Goal: Task Accomplishment & Management: Use online tool/utility

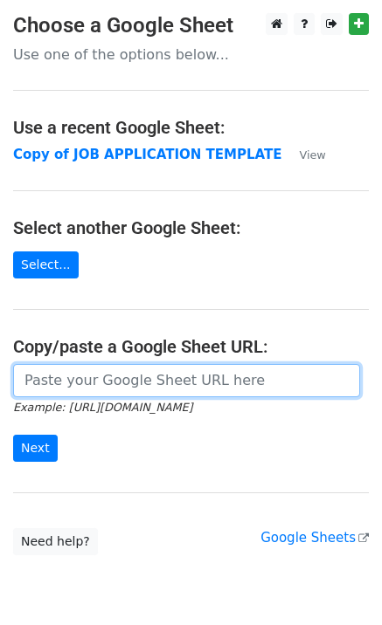
click at [114, 381] on input "url" at bounding box center [186, 380] width 347 height 33
paste input "https://docs.google.com/spreadsheets/d/10ChpzUYxKOE8jVvlyNJ3HrL70kzaoSW43Of00LY…"
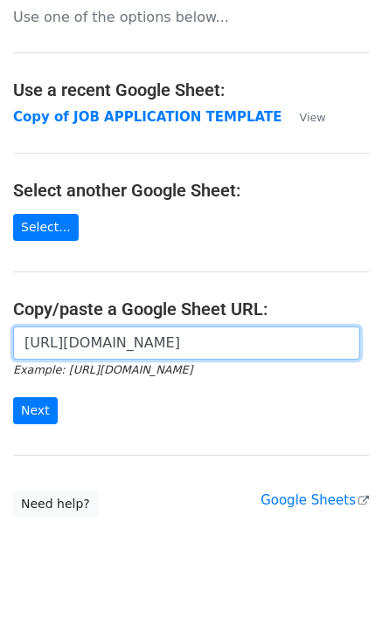
scroll to position [70, 0]
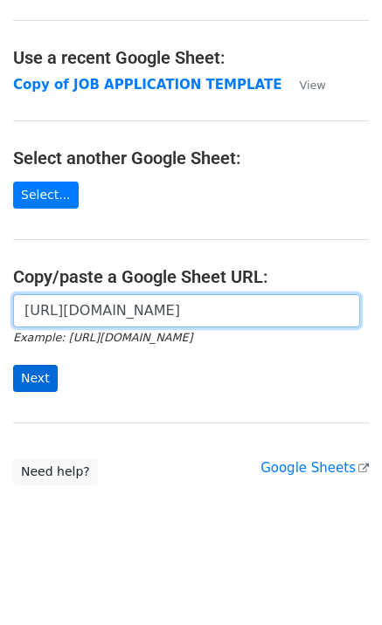
type input "https://docs.google.com/spreadsheets/d/10ChpzUYxKOE8jVvlyNJ3HrL70kzaoSW43Of00LY…"
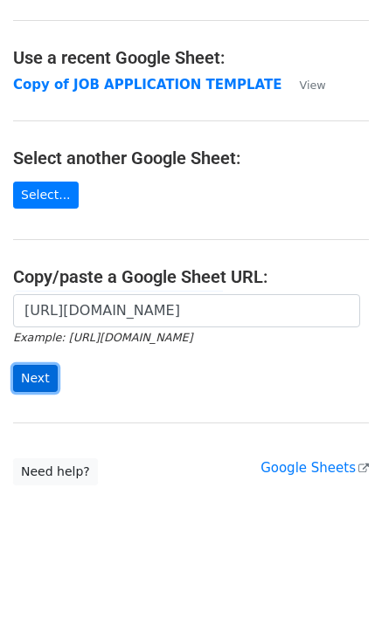
scroll to position [0, 0]
click at [30, 374] on input "Next" at bounding box center [35, 378] width 45 height 27
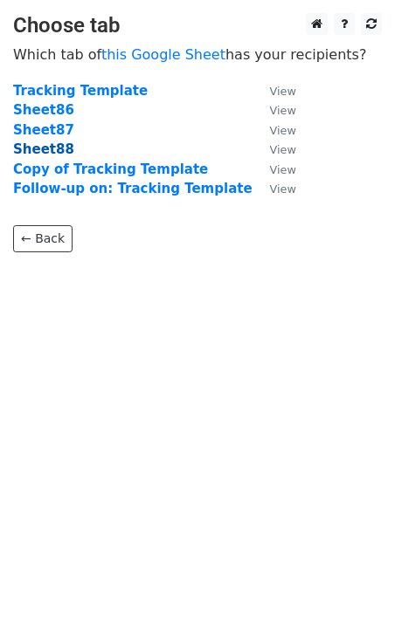
click at [43, 150] on strong "Sheet88" at bounding box center [43, 149] width 61 height 16
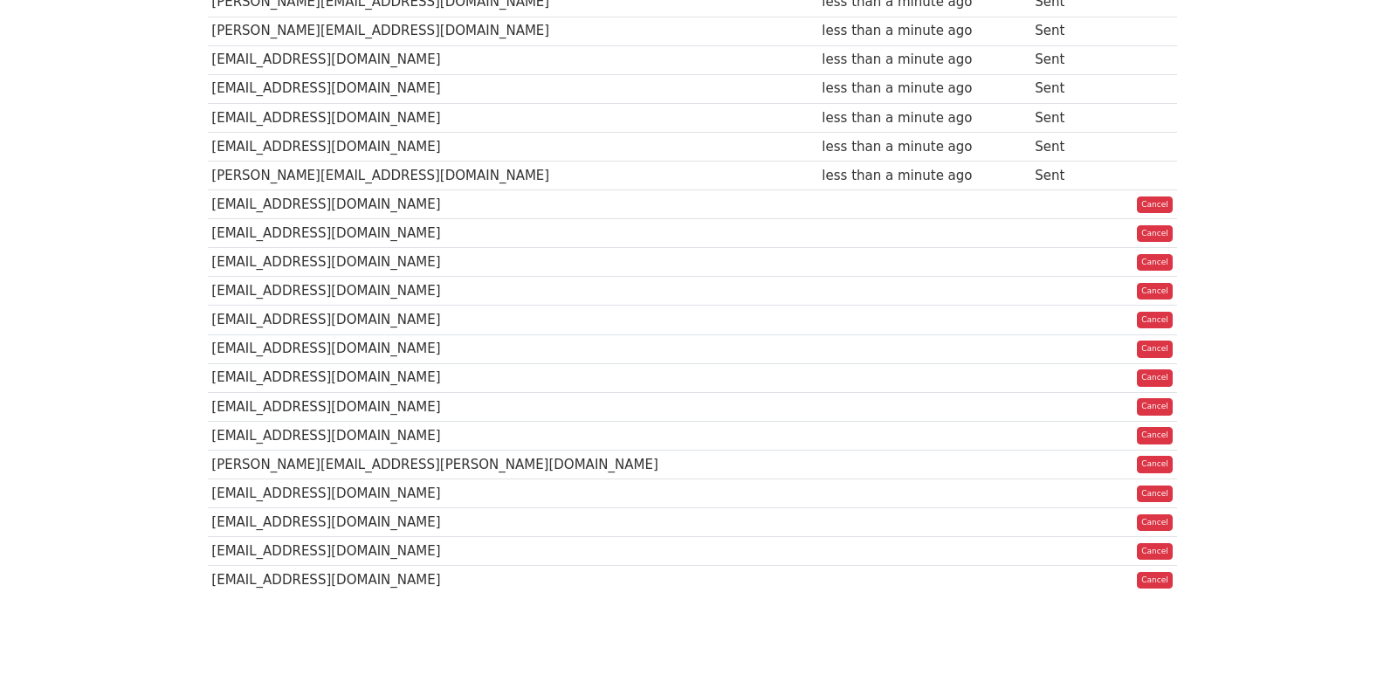
scroll to position [1225, 0]
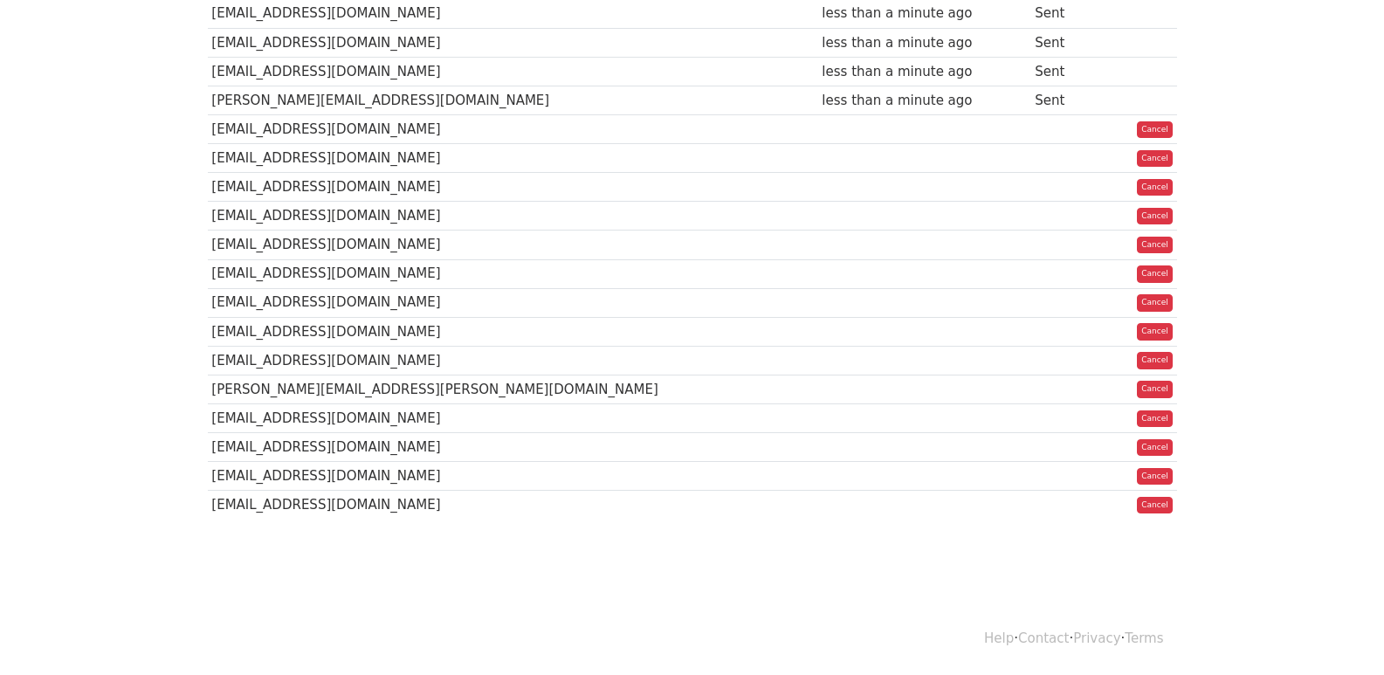
click at [582, 277] on td "[EMAIL_ADDRESS][DOMAIN_NAME]" at bounding box center [513, 273] width 610 height 29
click at [582, 279] on td "[EMAIL_ADDRESS][DOMAIN_NAME]" at bounding box center [513, 273] width 610 height 29
